Goal: Information Seeking & Learning: Learn about a topic

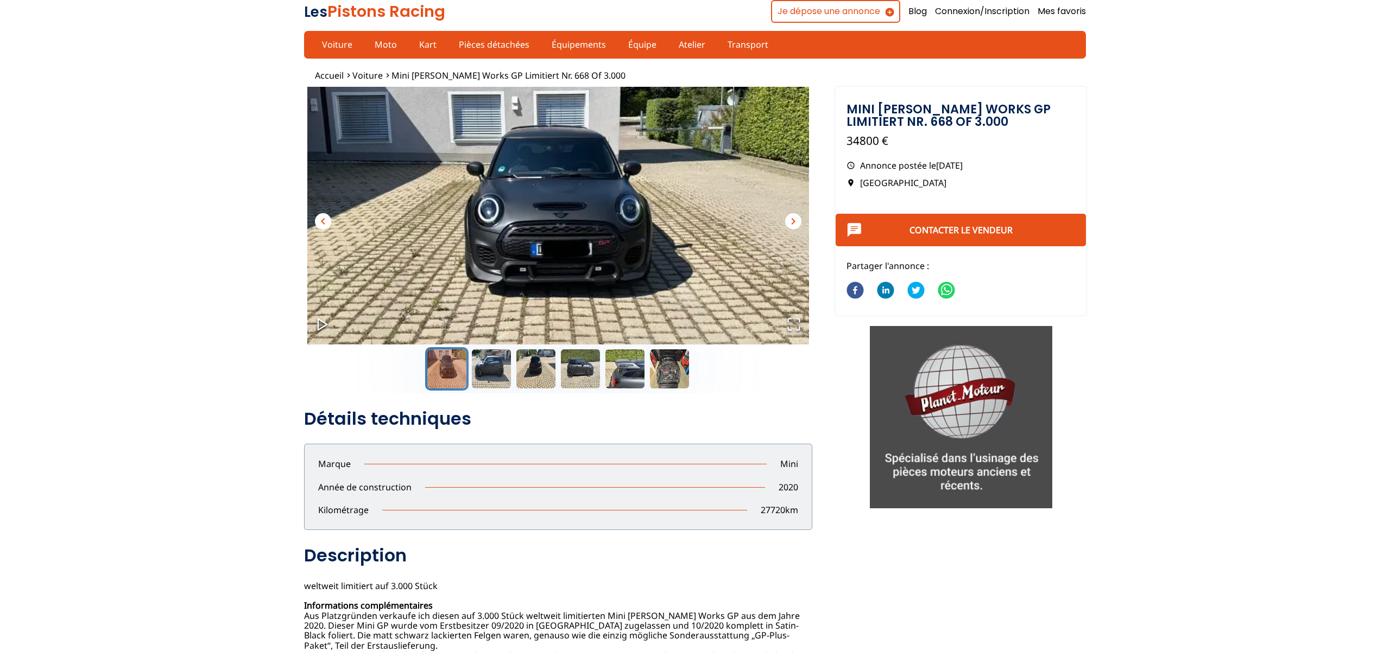
click at [787, 217] on span "chevron_right" at bounding box center [793, 221] width 13 height 13
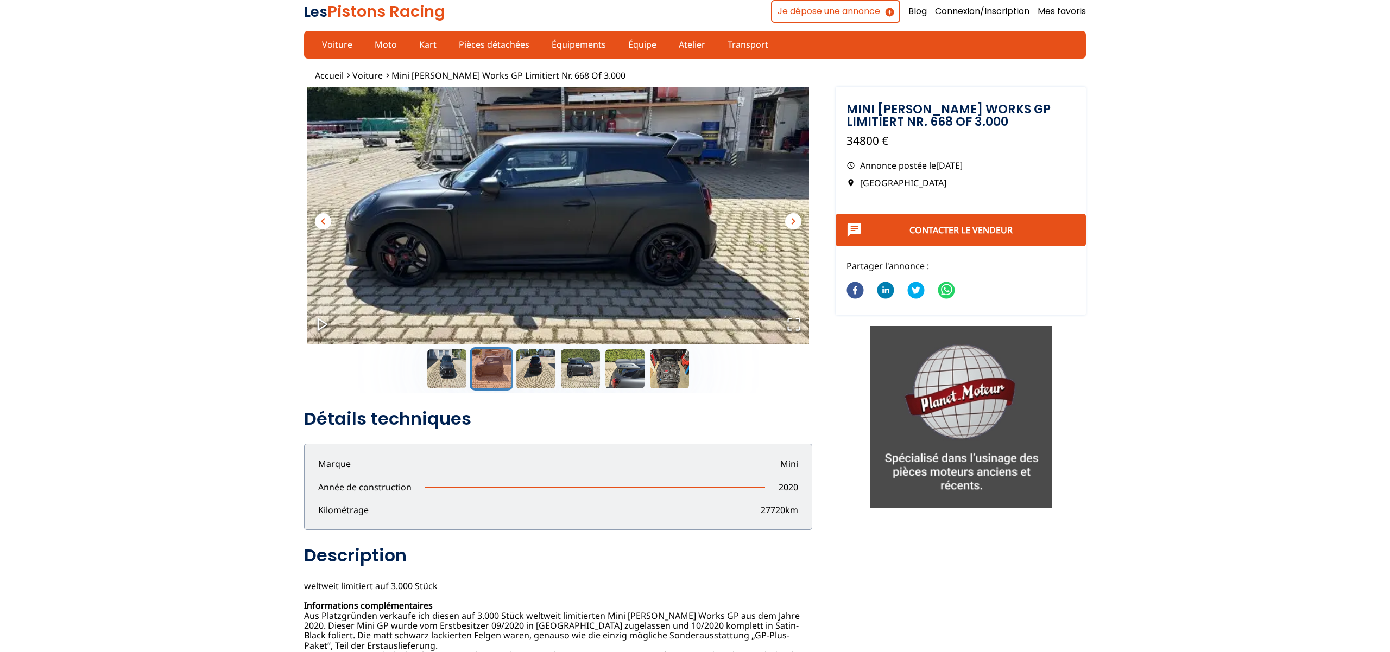
click at [787, 217] on span "chevron_right" at bounding box center [793, 221] width 13 height 13
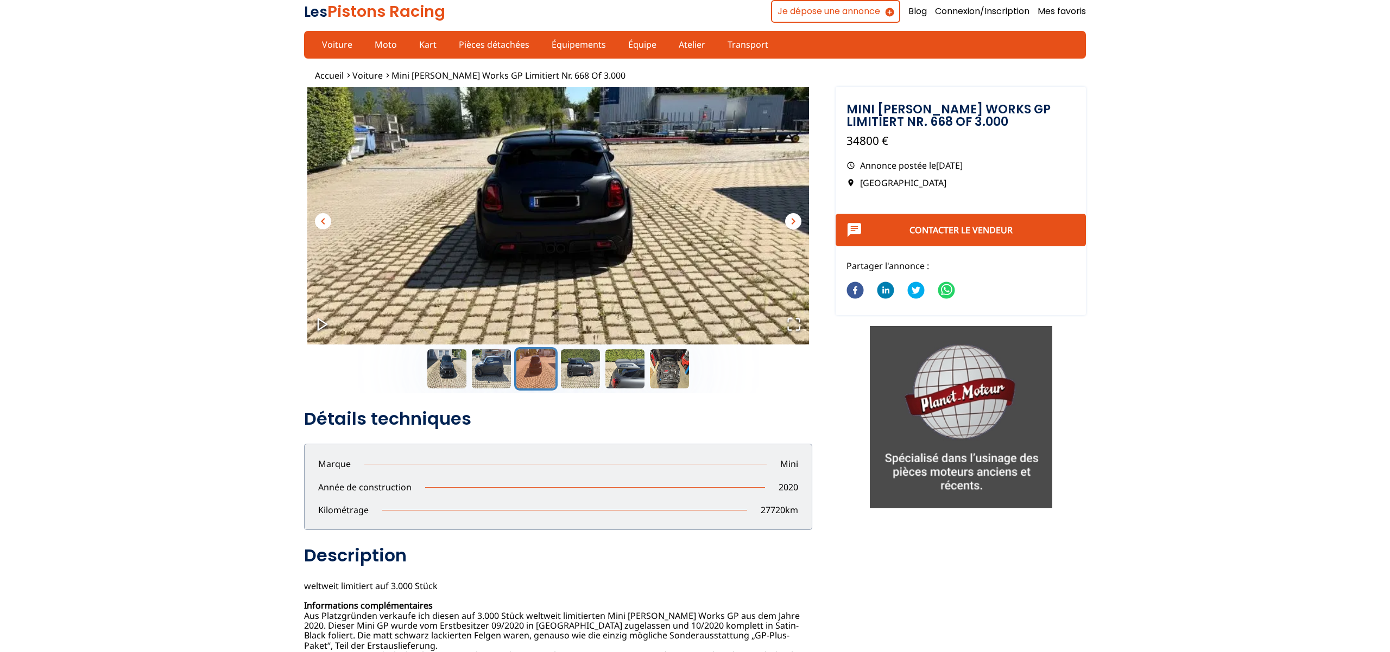
click at [787, 217] on span "chevron_right" at bounding box center [793, 221] width 13 height 13
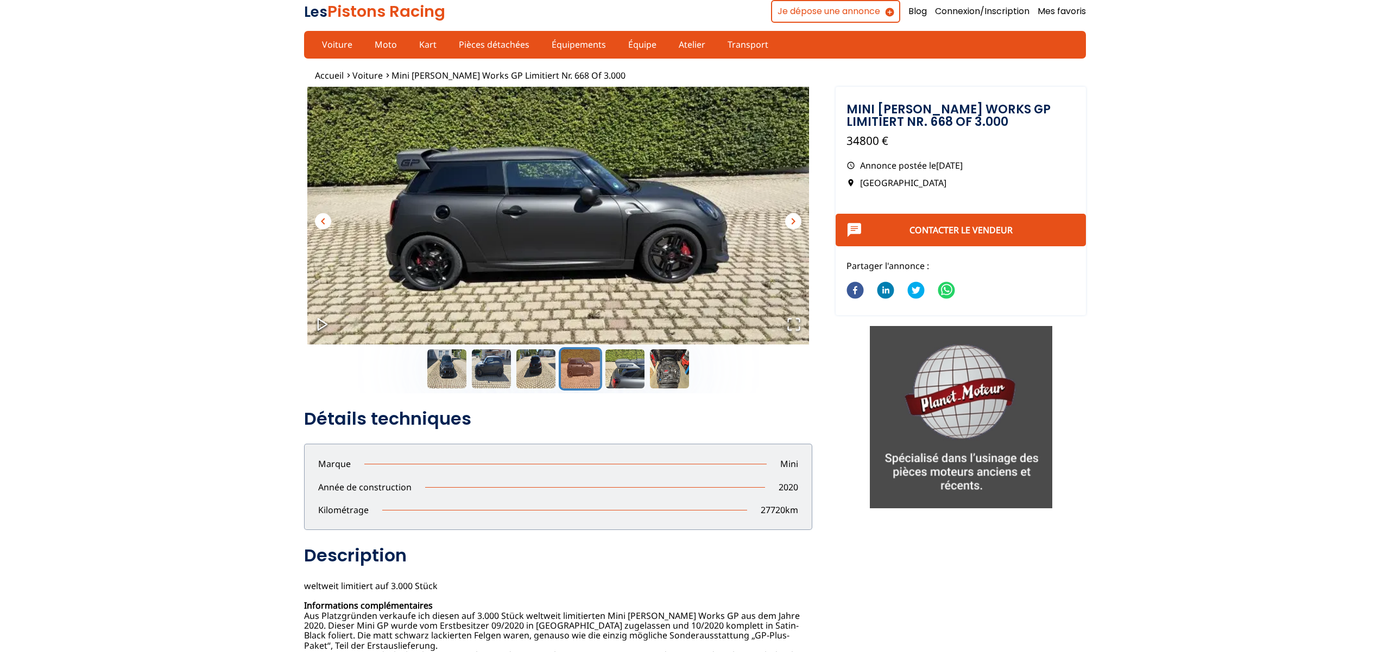
click at [787, 217] on span "chevron_right" at bounding box center [793, 221] width 13 height 13
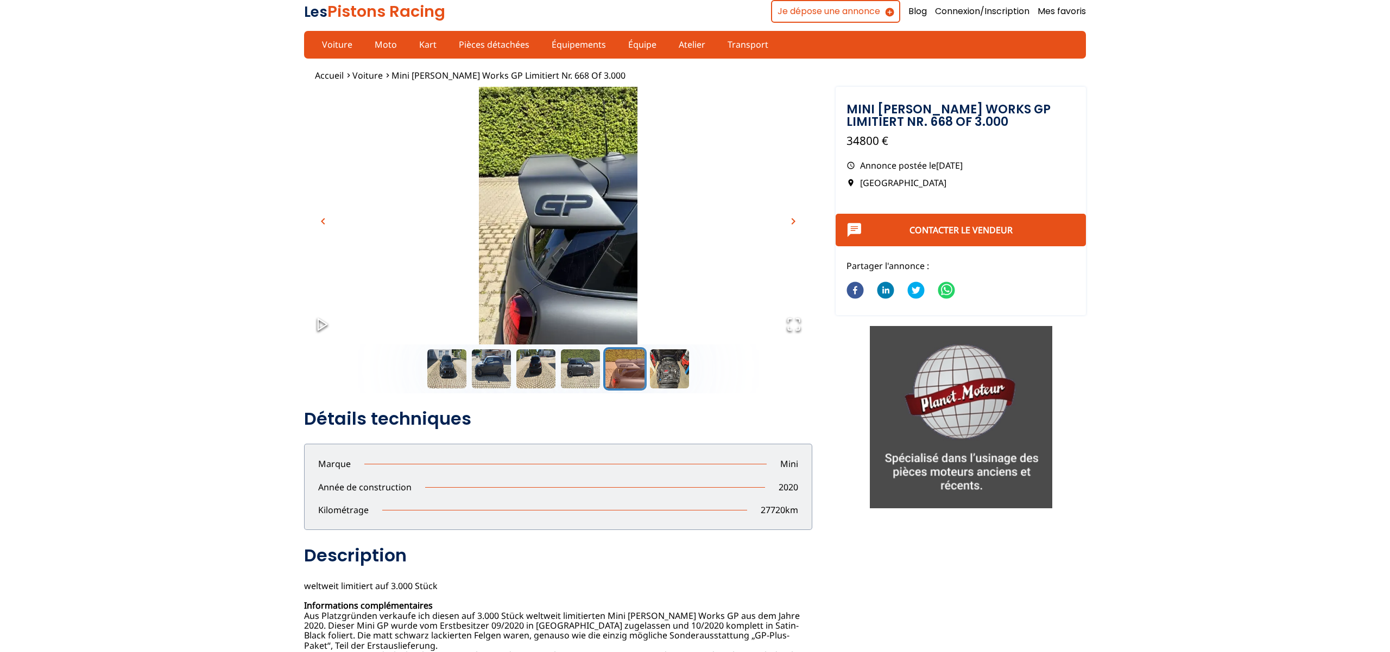
click at [787, 217] on span "chevron_right" at bounding box center [793, 221] width 13 height 13
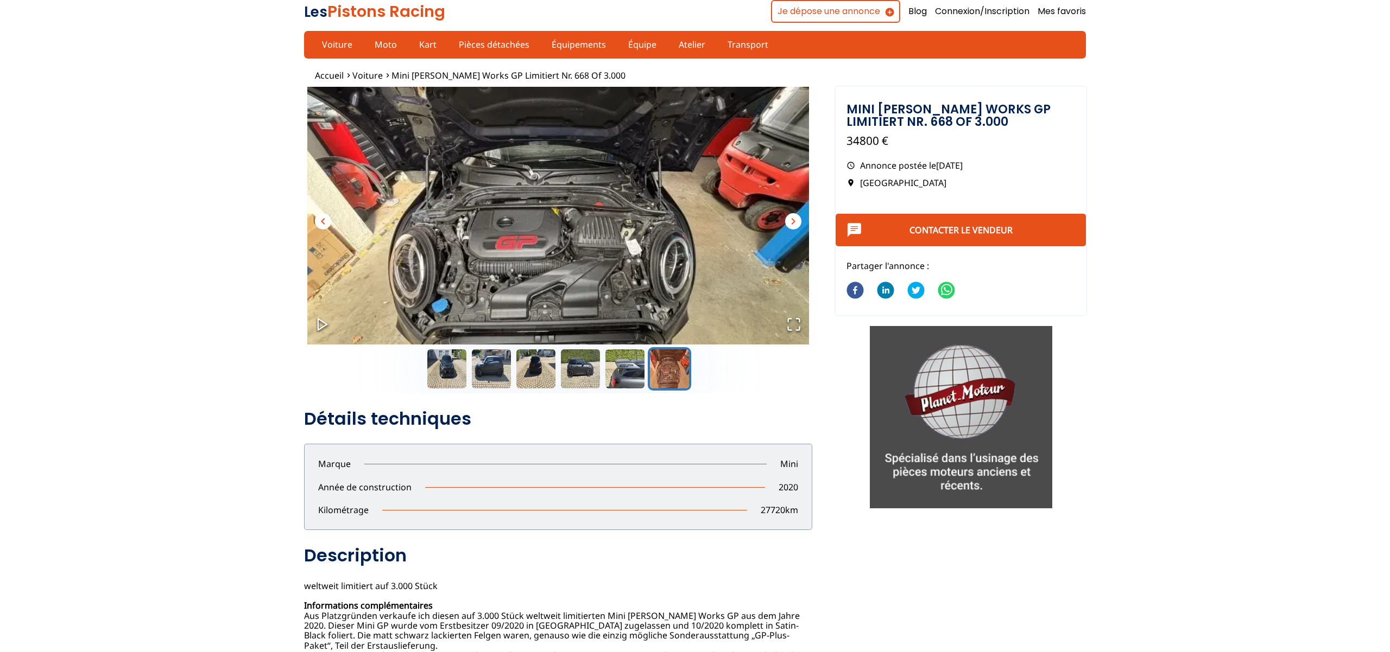
click at [787, 217] on span "chevron_right" at bounding box center [793, 221] width 13 height 13
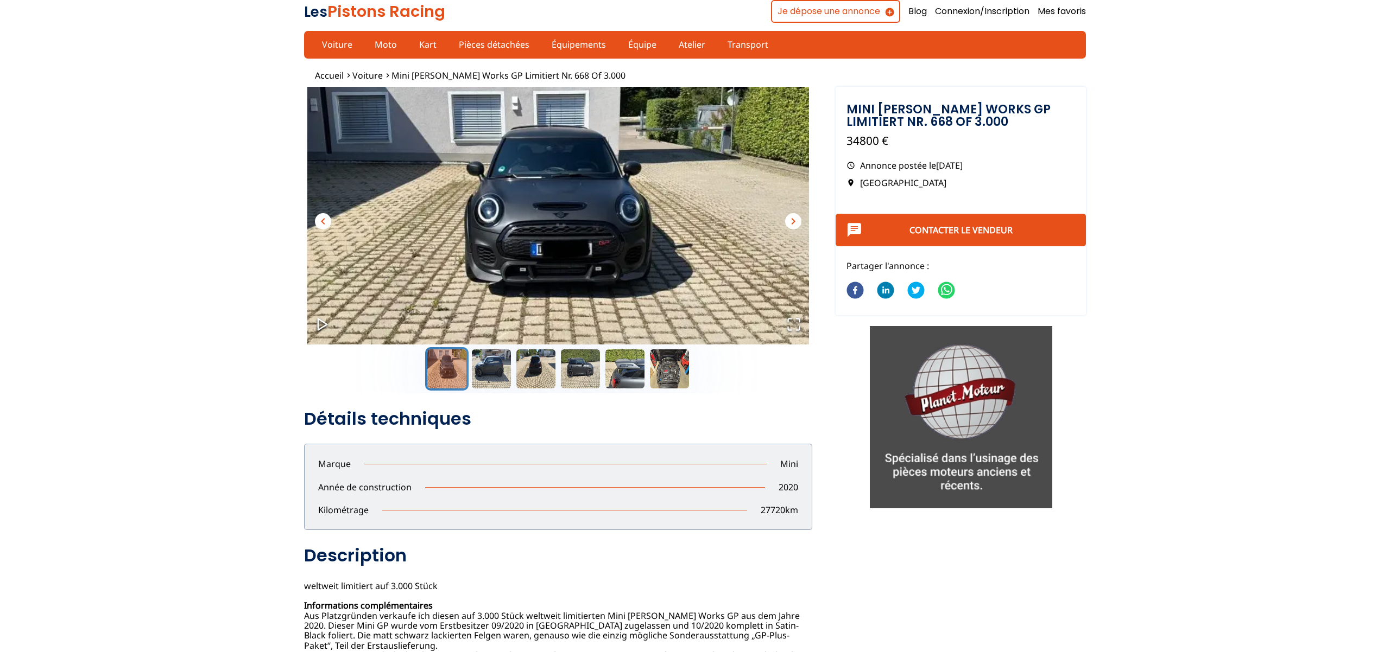
click at [787, 217] on span "chevron_right" at bounding box center [793, 221] width 13 height 13
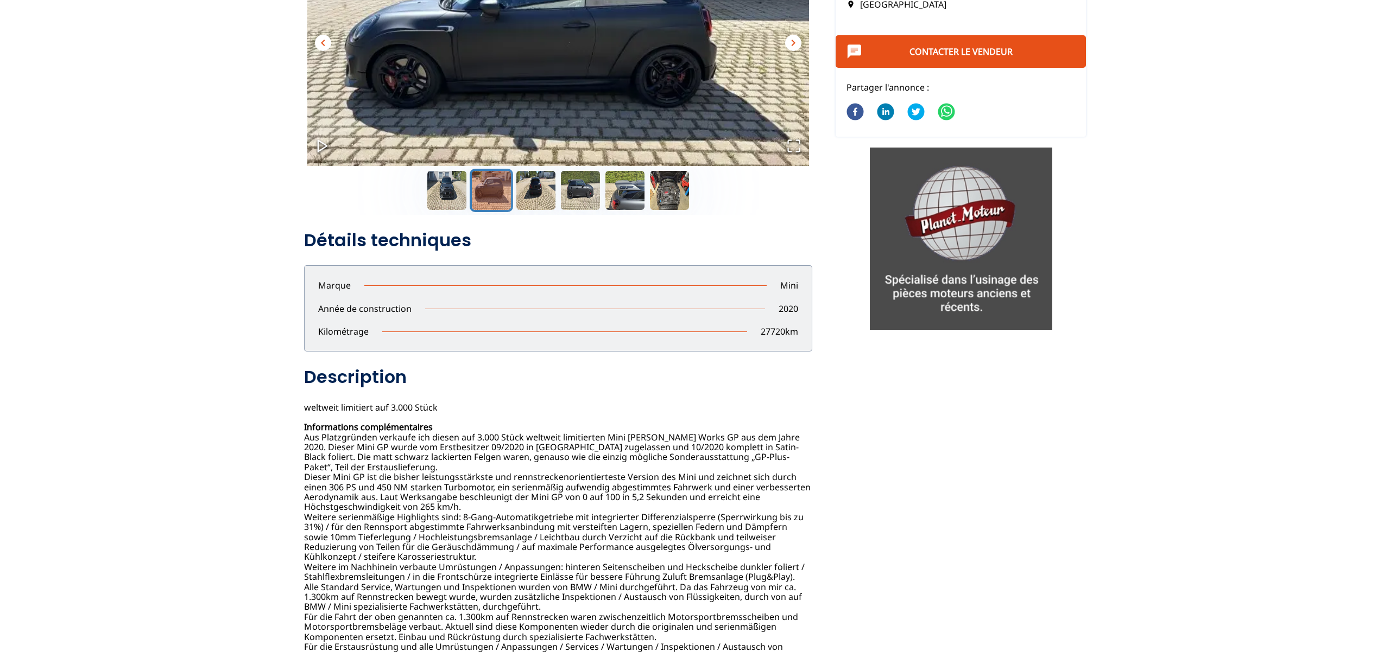
scroll to position [220, 0]
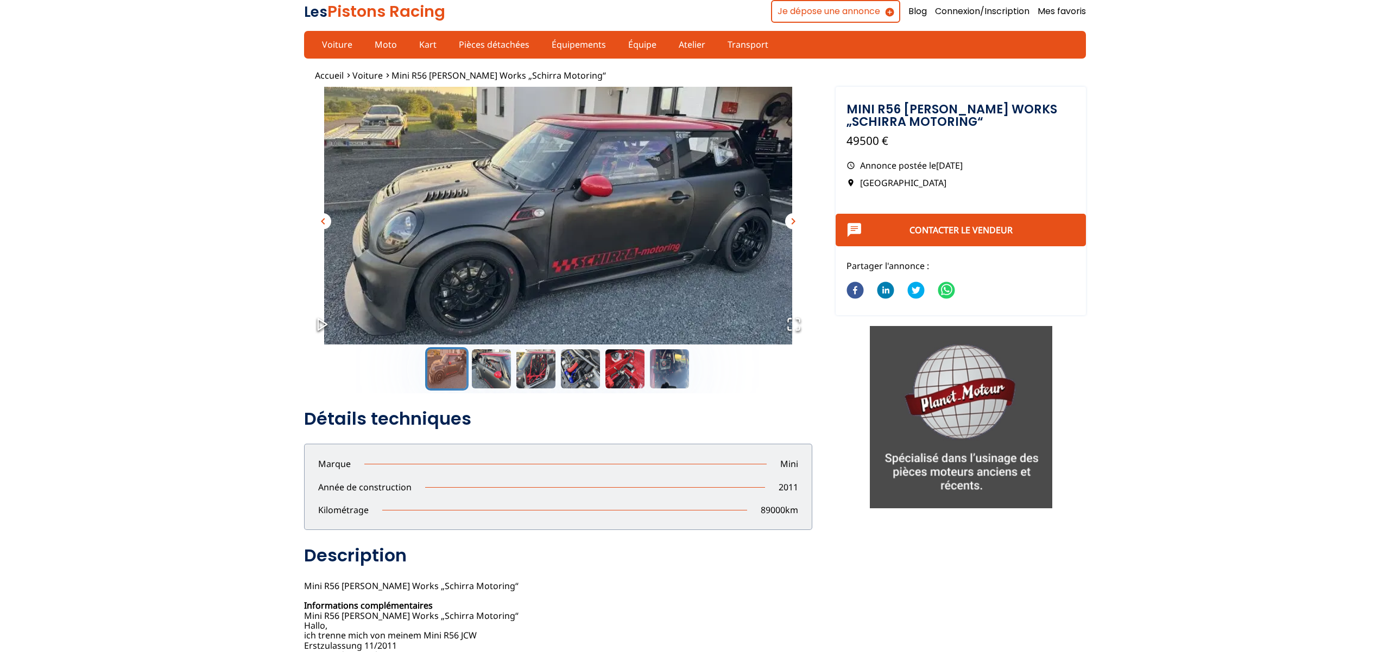
click at [794, 221] on span "chevron_right" at bounding box center [793, 221] width 13 height 13
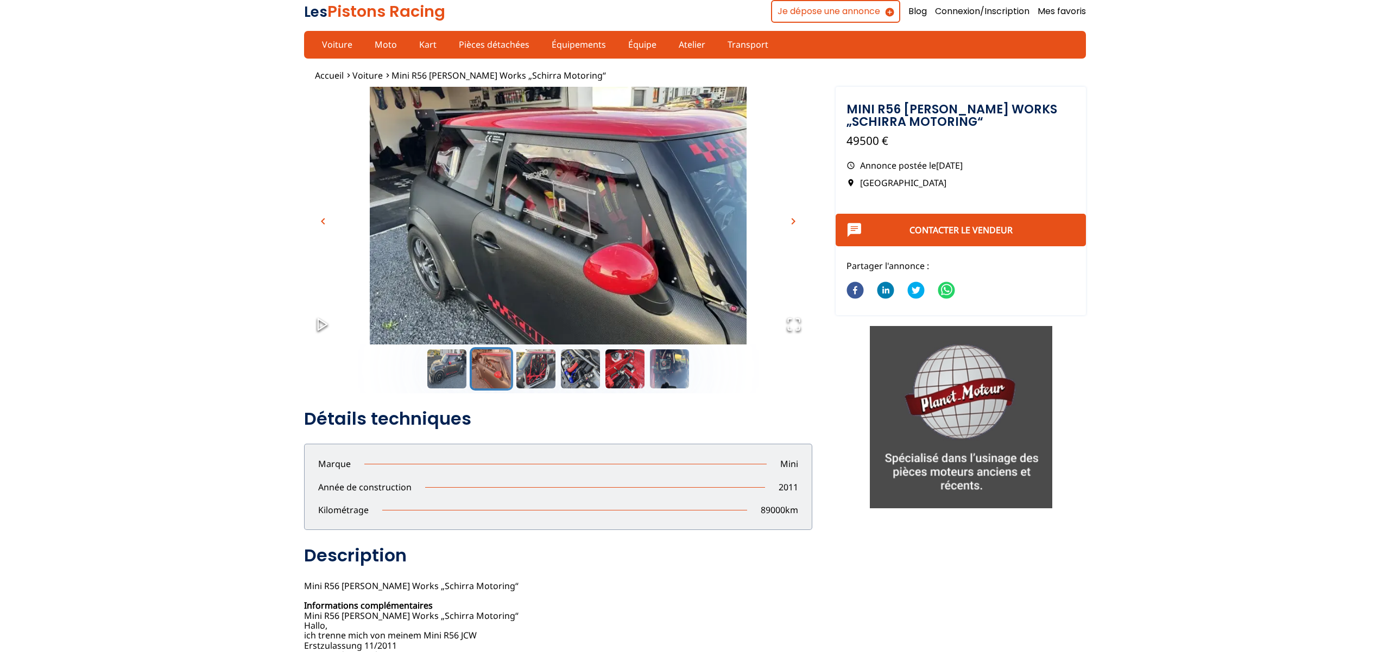
click at [794, 221] on span "chevron_right" at bounding box center [793, 221] width 13 height 13
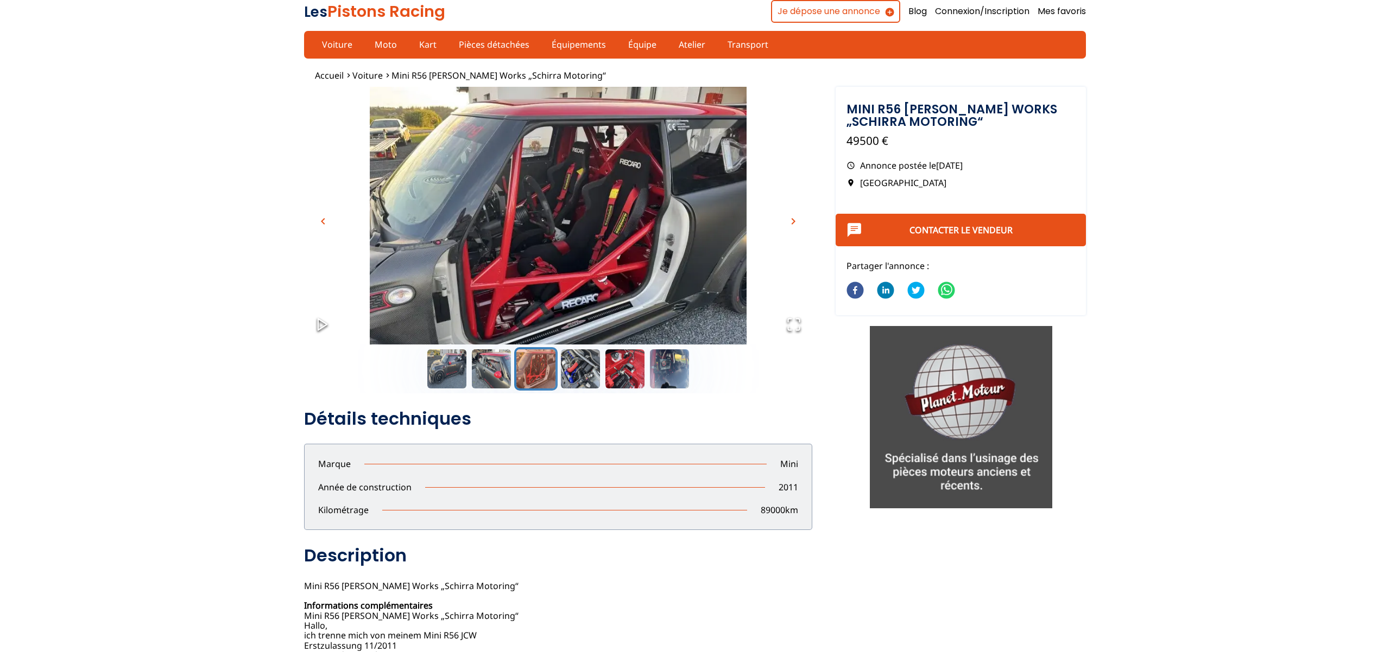
click at [794, 221] on span "chevron_right" at bounding box center [793, 221] width 13 height 13
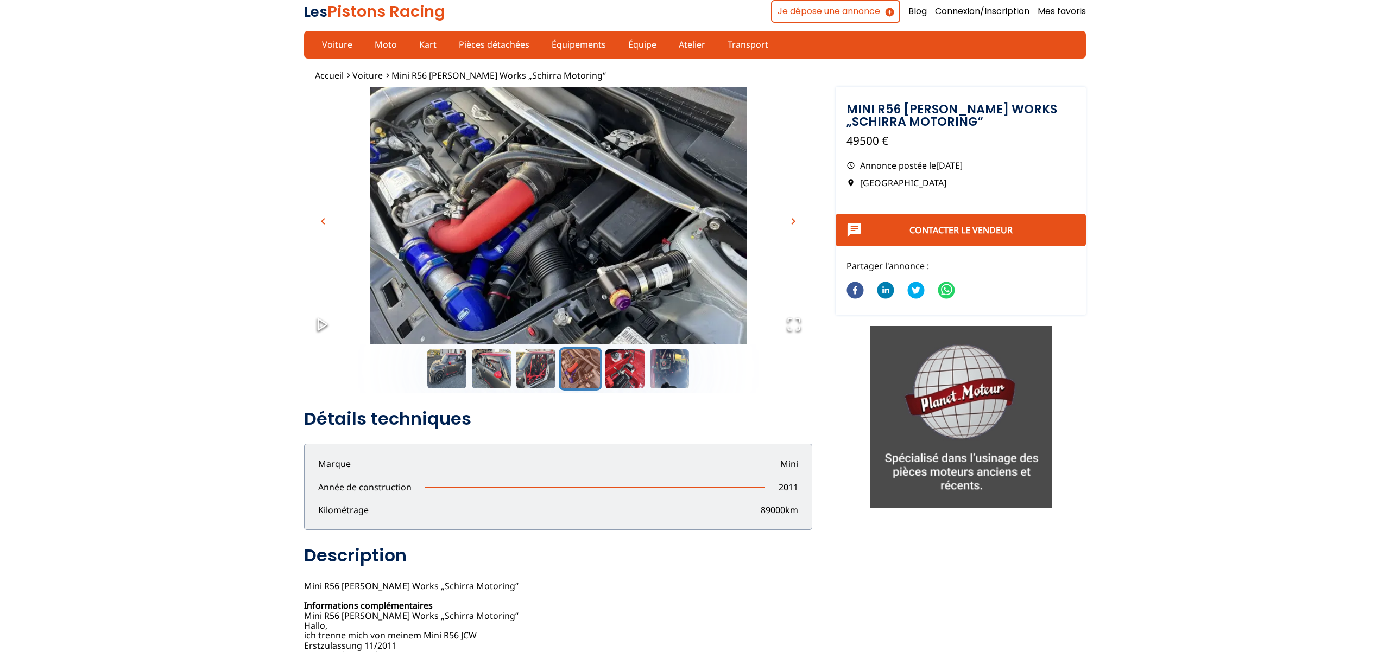
click at [794, 221] on span "chevron_right" at bounding box center [793, 221] width 13 height 13
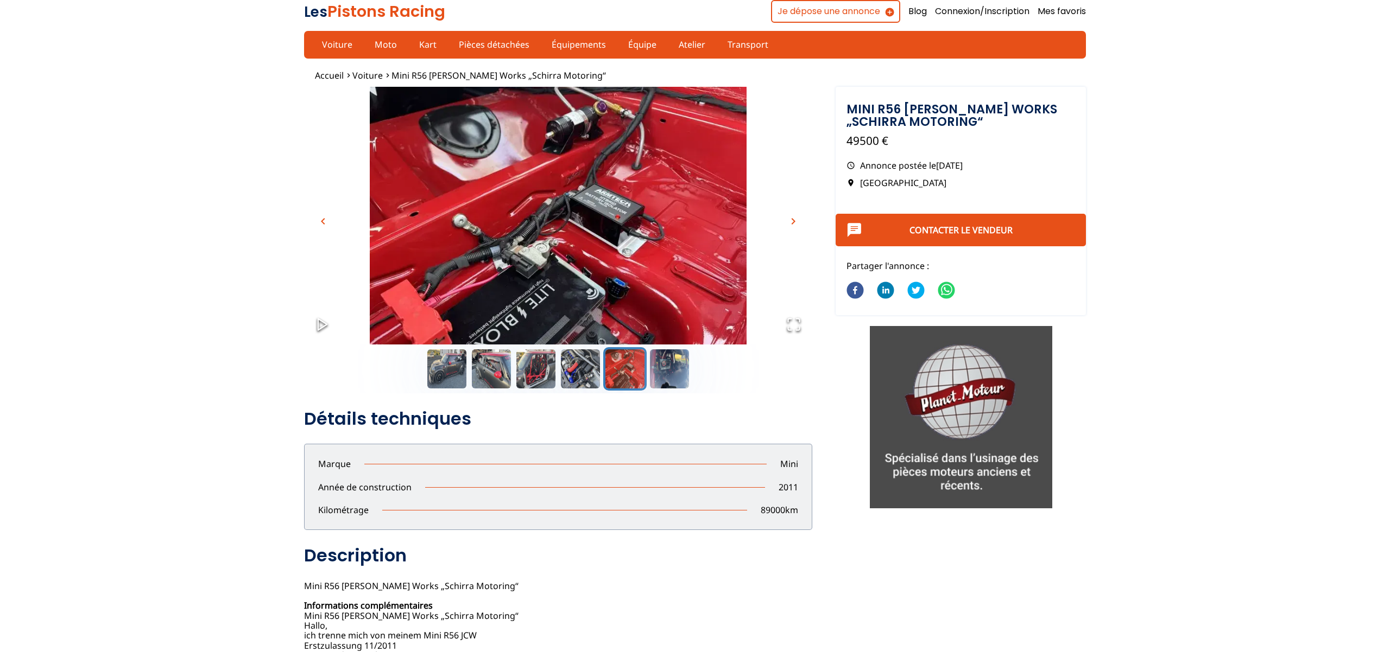
click at [794, 221] on span "chevron_right" at bounding box center [793, 221] width 13 height 13
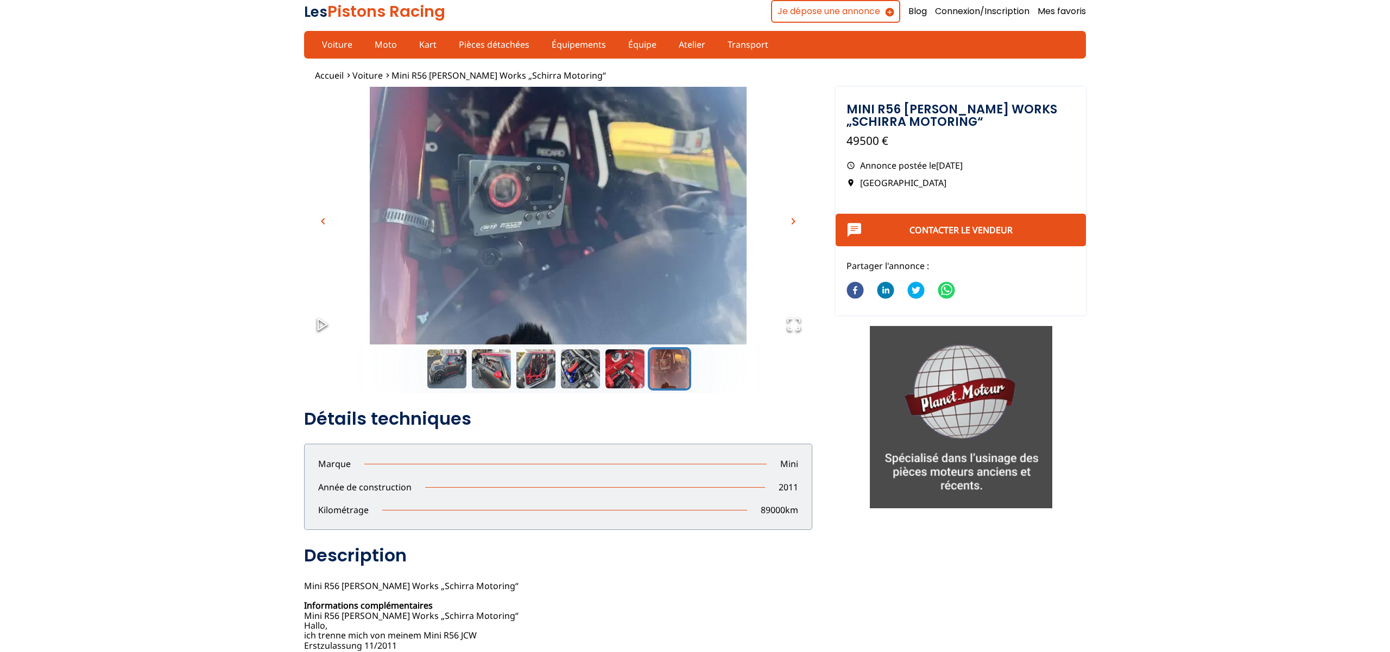
click at [794, 221] on span "chevron_right" at bounding box center [793, 221] width 13 height 13
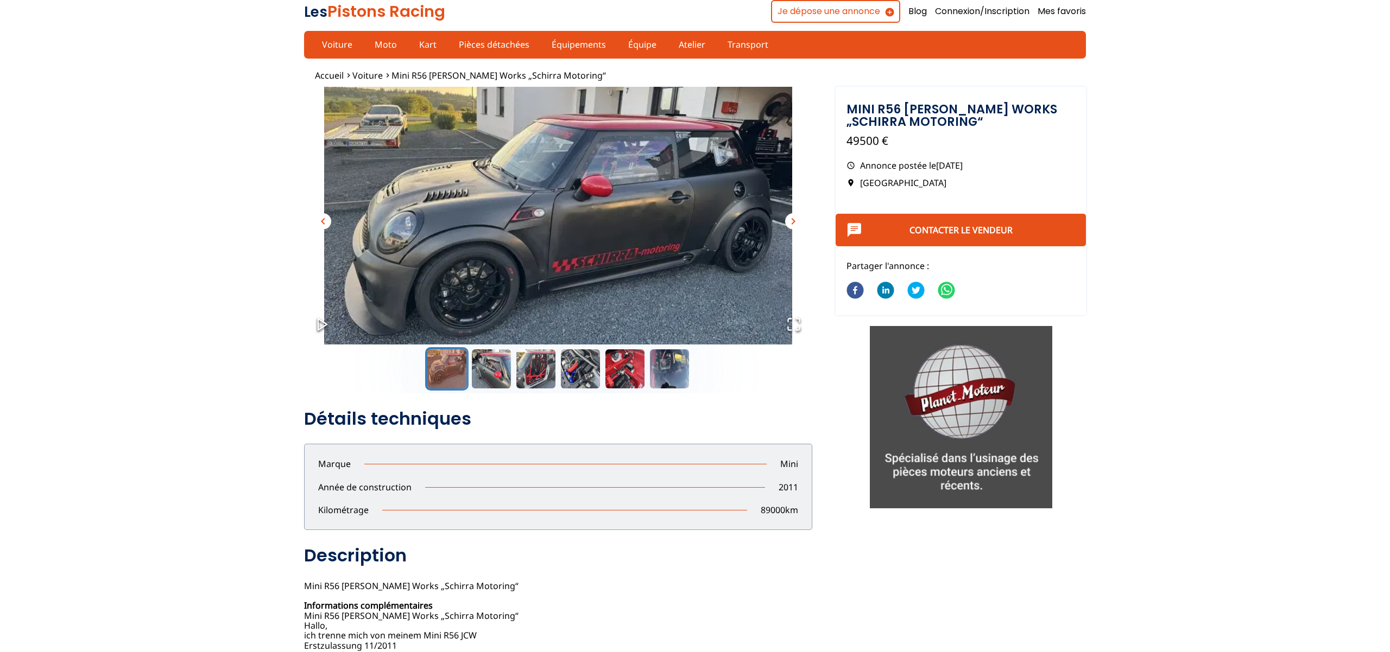
click at [794, 221] on span "chevron_right" at bounding box center [793, 221] width 13 height 13
